Goal: Task Accomplishment & Management: Use online tool/utility

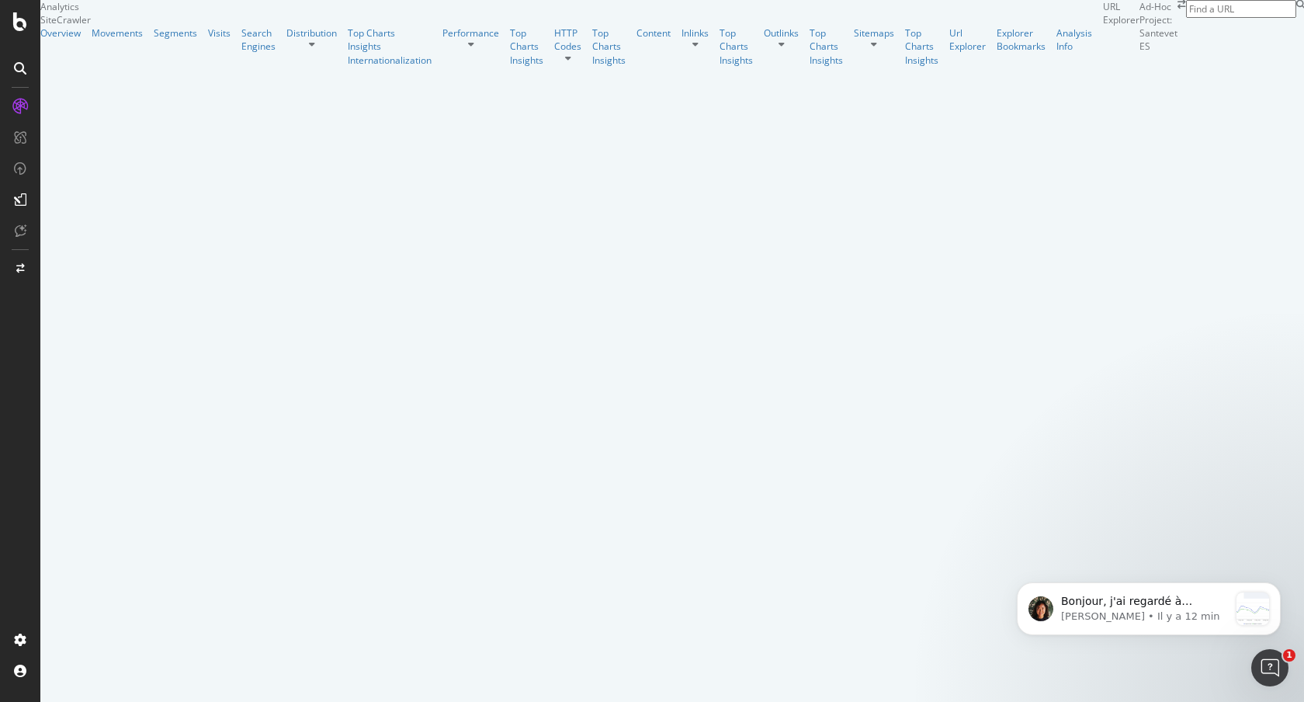
scroll to position [305, 0]
